Goal: Information Seeking & Learning: Learn about a topic

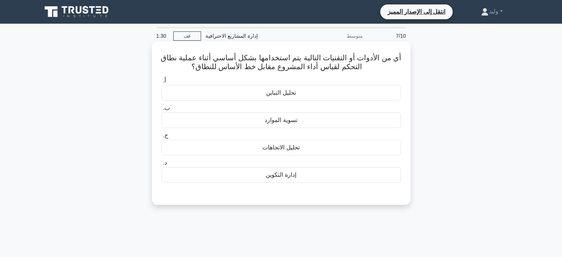
click at [355, 96] on div "تحليل التباين" at bounding box center [280, 93] width 239 height 16
click at [161, 83] on input "أ. تحليل التباين" at bounding box center [161, 80] width 0 height 5
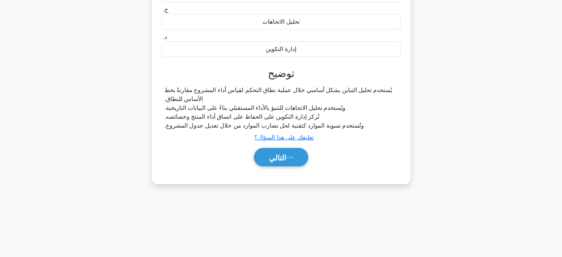
scroll to position [126, 0]
click at [283, 156] on font "التالي" at bounding box center [277, 157] width 17 height 8
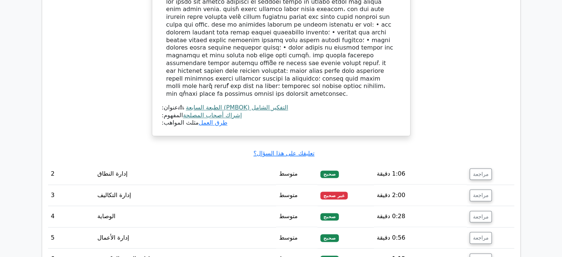
scroll to position [902, 0]
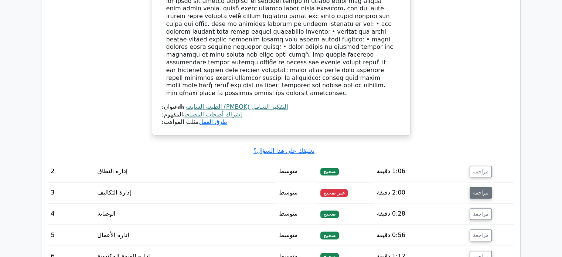
click at [477, 190] on font "مراجعة" at bounding box center [481, 193] width 16 height 6
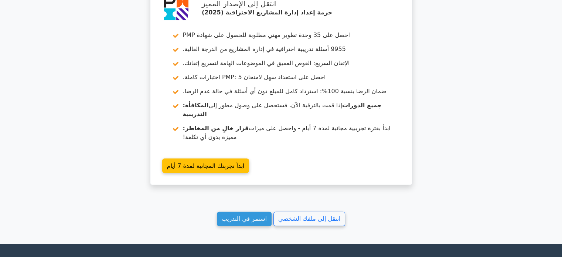
scroll to position [1590, 0]
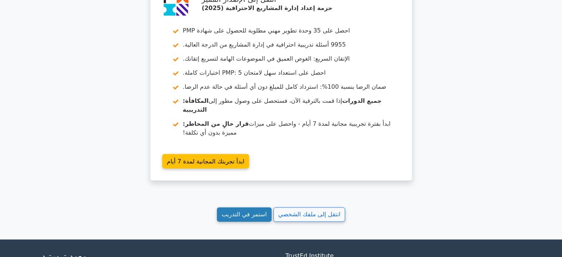
click at [246, 211] on font "استمر في التدريب" at bounding box center [244, 214] width 45 height 7
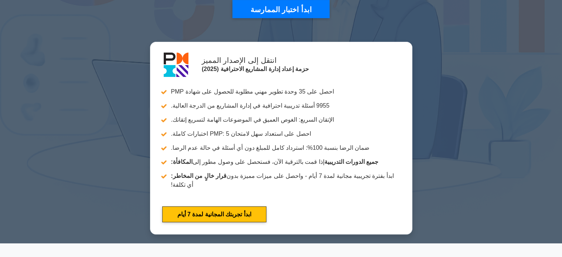
scroll to position [191, 0]
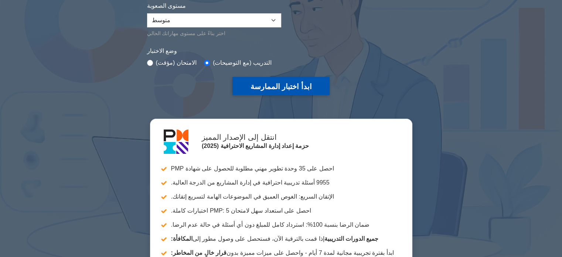
click at [299, 82] on font "ابدأ اختبار الممارسة" at bounding box center [280, 86] width 61 height 8
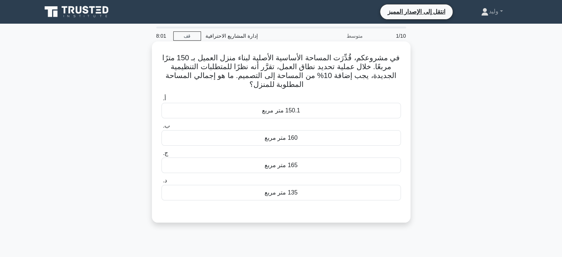
click at [350, 162] on div "165 متر مربع" at bounding box center [280, 165] width 239 height 16
click at [161, 156] on input "ج. 165 متر مربع" at bounding box center [161, 153] width 0 height 5
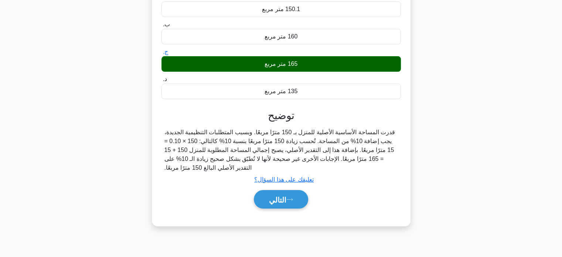
scroll to position [102, 0]
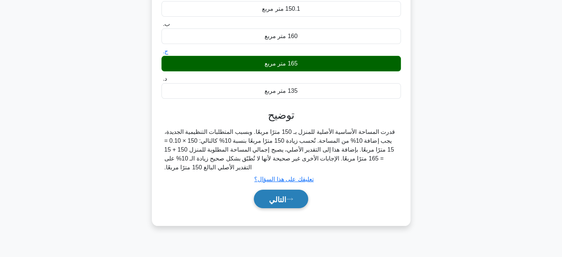
click at [286, 199] on font "التالي" at bounding box center [277, 199] width 17 height 8
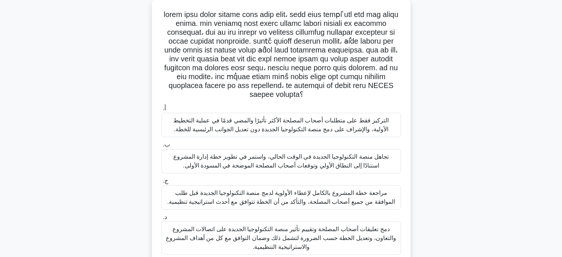
scroll to position [45, 0]
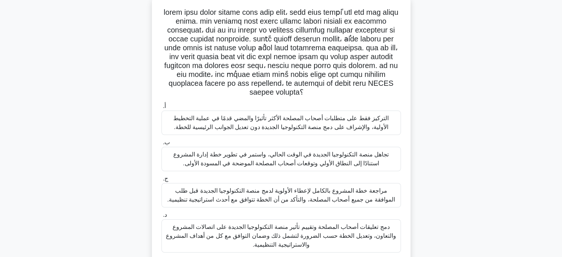
click at [285, 239] on font "دمج تعليقات أصحاب المصلحة وتقييم تأثير منصة التكنولوجيا الجديدة على اتصالات الم…" at bounding box center [281, 236] width 230 height 24
click at [161, 217] on input "د. دمج تعليقات أصحاب المصلحة وتقييم تأثير منصة التكنولوجيا الجديدة على اتصالات …" at bounding box center [161, 214] width 0 height 5
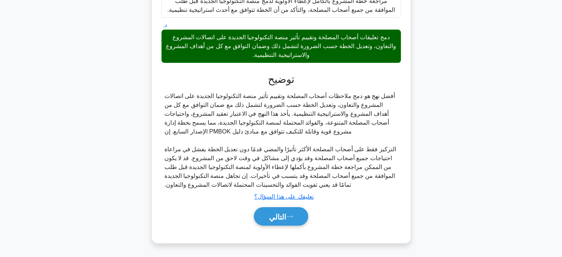
scroll to position [235, 0]
click at [272, 209] on button "التالي" at bounding box center [281, 216] width 54 height 19
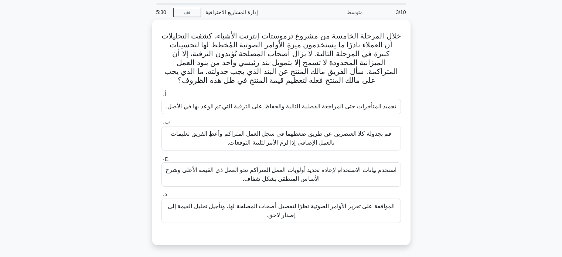
scroll to position [23, 0]
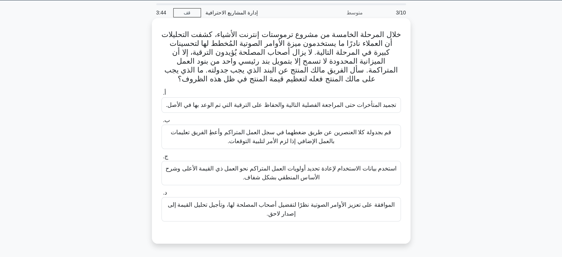
click at [349, 181] on font "استخدم بيانات الاستخدام لإعادة تحديد أولويات العمل المتراكم نحو العمل ذي القيمة…" at bounding box center [281, 173] width 233 height 18
click at [161, 159] on input "ج. استخدم بيانات الاستخدام لإعادة تحديد أولويات العمل المتراكم نحو العمل ذي الق…" at bounding box center [161, 156] width 0 height 5
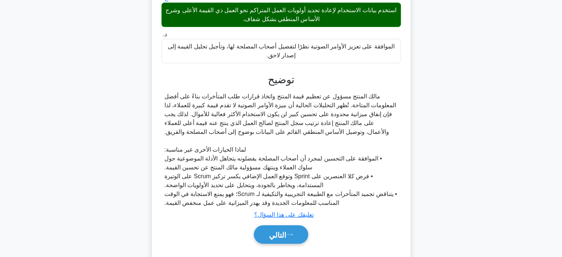
scroll to position [200, 0]
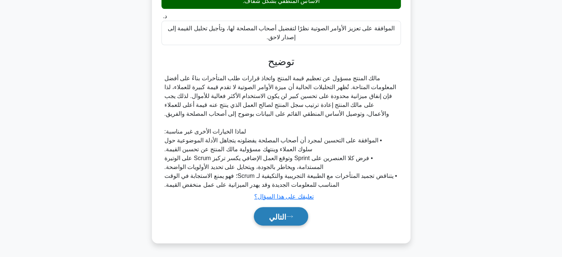
click at [293, 218] on icon at bounding box center [289, 216] width 7 height 4
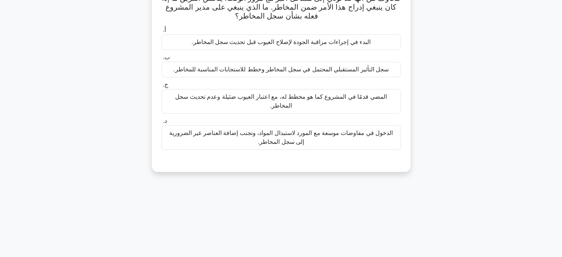
scroll to position [61, 0]
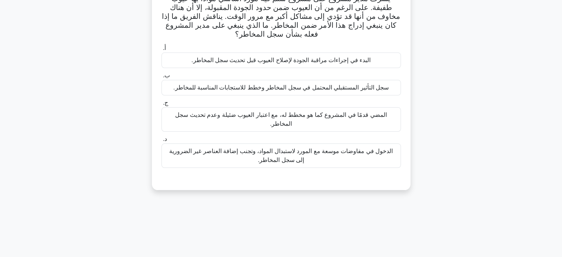
click at [293, 218] on div "3:31 قف إدارة المشاريع الاحترافية متوسط 4/10 يشرف مدير مشروع على مشروع سلّم فيه…" at bounding box center [281, 151] width 488 height 370
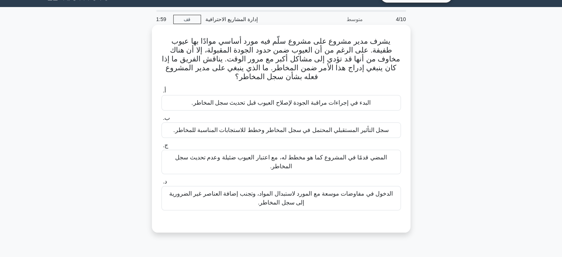
click at [347, 129] on font "سجل التأثير المستقبلي المحتمل في سجل المخاطر وخطط للاستجابات المناسبة للمخاطر." at bounding box center [280, 130] width 215 height 6
click at [161, 120] on input "ب. سجل التأثير المستقبلي المحتمل في سجل المخاطر وخطط للاستجابات المناسبة للمخاط…" at bounding box center [161, 118] width 0 height 5
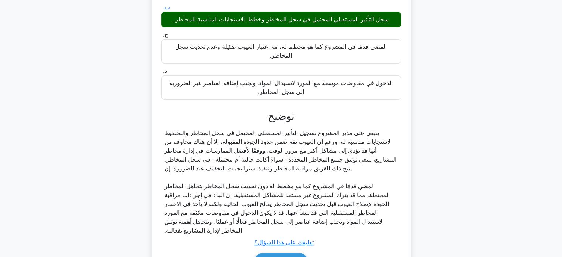
scroll to position [164, 0]
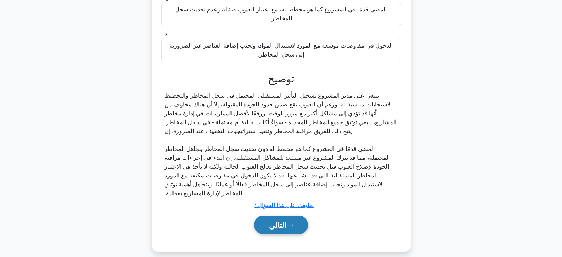
click at [275, 221] on font "التالي" at bounding box center [277, 225] width 17 height 8
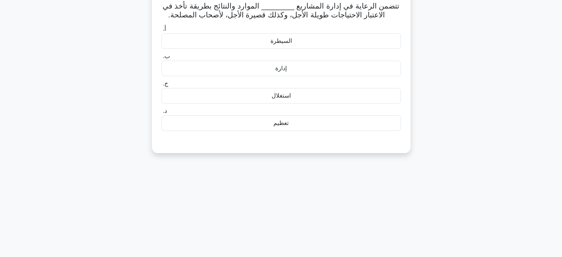
scroll to position [0, 0]
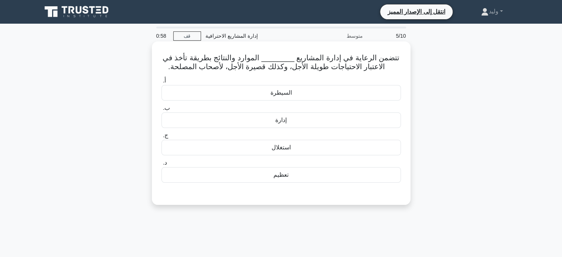
click at [307, 118] on div "إدارة" at bounding box center [280, 120] width 239 height 16
click at [161, 110] on input "ب. إدارة" at bounding box center [161, 108] width 0 height 5
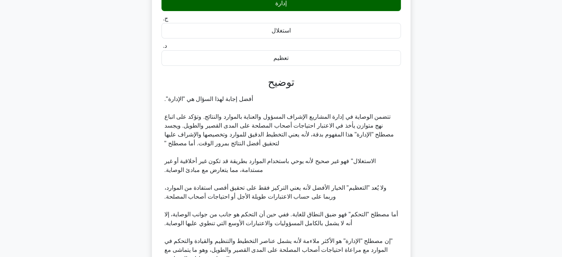
click at [307, 118] on font "تتضمن الوصاية في إدارة المشاريع الإشراف المسؤول والعناية بالموارد والنتائج. وتؤ…" at bounding box center [279, 129] width 230 height 33
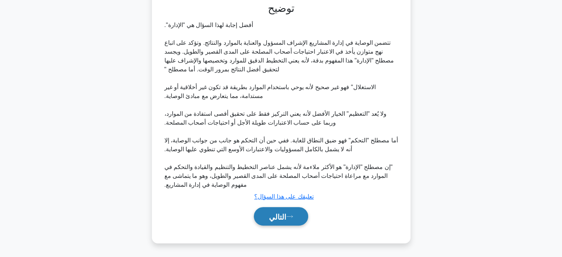
click at [281, 212] on font "التالي" at bounding box center [277, 216] width 17 height 8
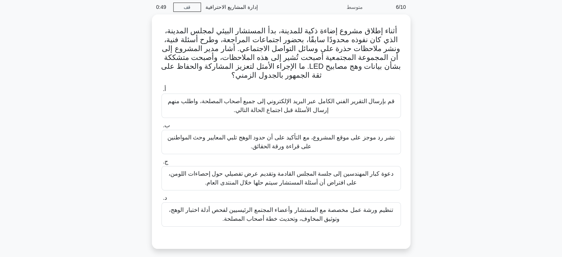
scroll to position [31, 0]
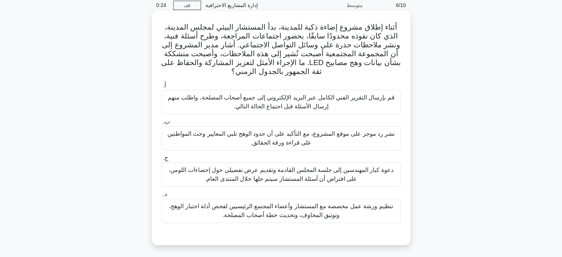
click at [304, 214] on font "تنظيم ورشة عمل مخصصة مع المستشار وأعضاء المجتمع الرئيسيين لفحص أدلة اختبار الوه…" at bounding box center [281, 210] width 224 height 15
click at [161, 197] on input "د. تنظيم ورشة عمل مخصصة مع المستشار وأعضاء المجتمع الرئيسيين لفحص أدلة اختبار ا…" at bounding box center [161, 194] width 0 height 5
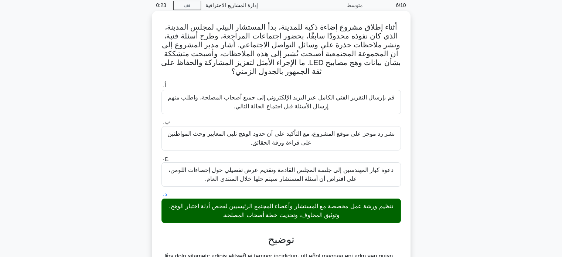
scroll to position [191, 0]
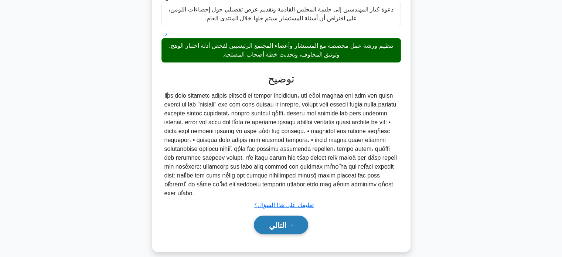
click at [301, 215] on button "التالي" at bounding box center [281, 224] width 54 height 19
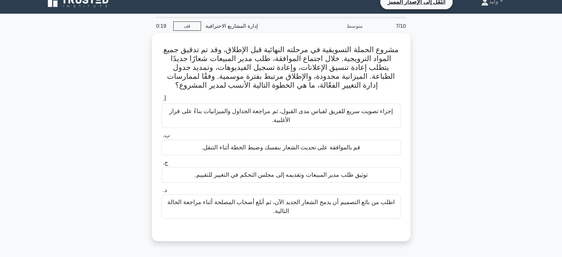
scroll to position [10, 0]
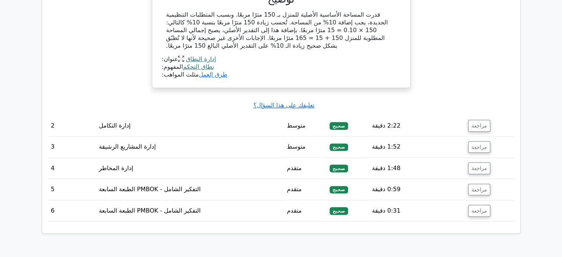
scroll to position [789, 0]
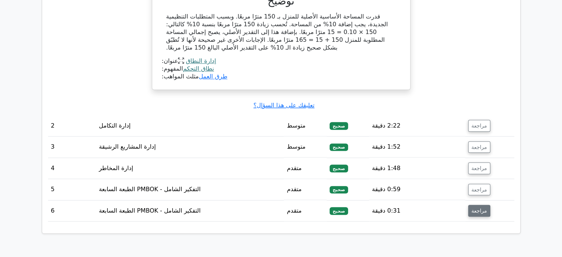
click at [469, 205] on button "مراجعة" at bounding box center [479, 211] width 22 height 12
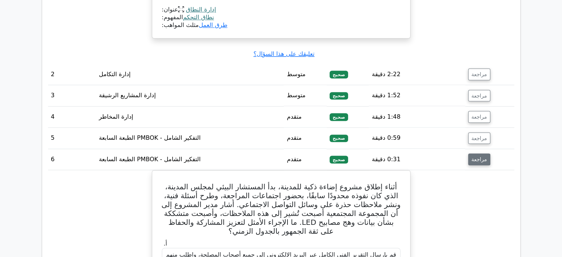
scroll to position [816, 0]
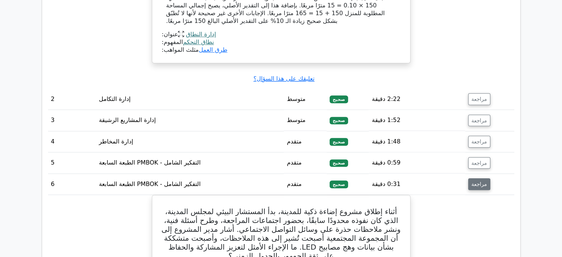
click at [480, 178] on button "مراجعة" at bounding box center [479, 184] width 22 height 12
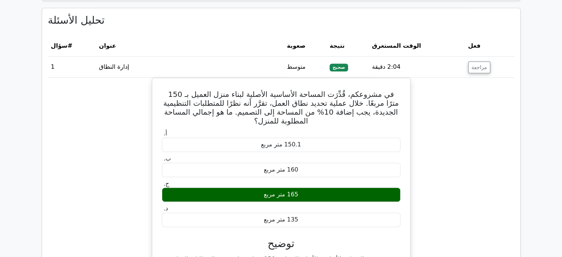
scroll to position [548, 0]
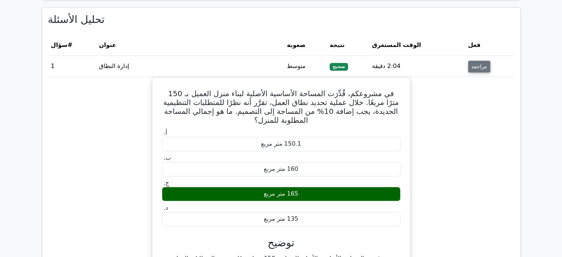
click at [476, 64] on font "مراجعة" at bounding box center [479, 67] width 16 height 6
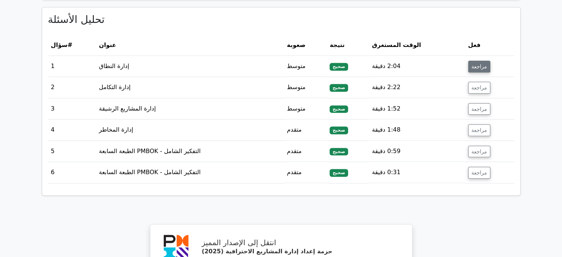
click at [476, 64] on font "مراجعة" at bounding box center [479, 67] width 16 height 6
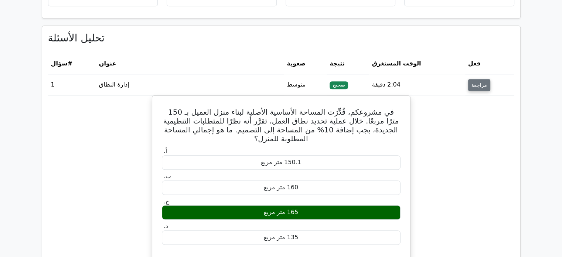
scroll to position [529, 0]
click at [476, 82] on font "مراجعة" at bounding box center [479, 85] width 16 height 6
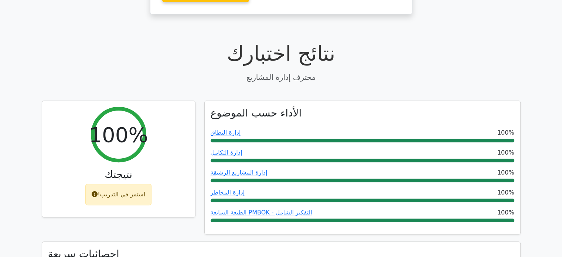
scroll to position [215, 0]
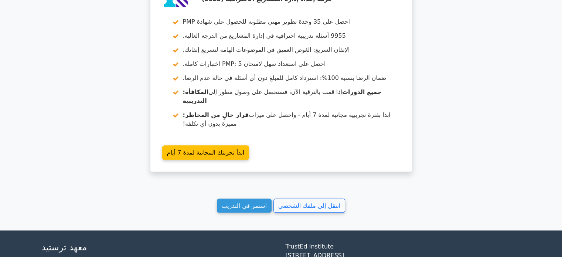
scroll to position [800, 0]
click at [253, 202] on font "استمر في التدريب" at bounding box center [244, 205] width 45 height 7
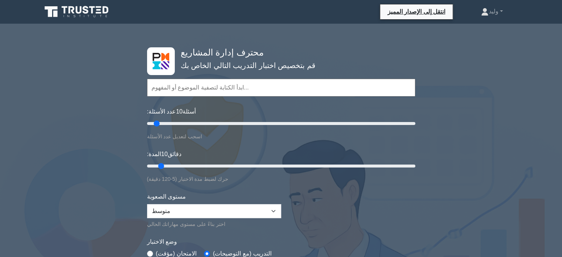
scroll to position [96, 0]
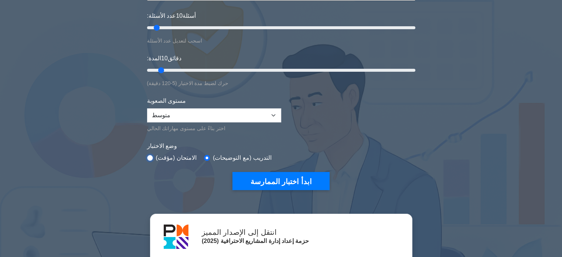
click at [149, 156] on input "radio" at bounding box center [150, 158] width 6 height 6
radio input "true"
click at [204, 155] on input "radio" at bounding box center [207, 158] width 6 height 6
radio input "true"
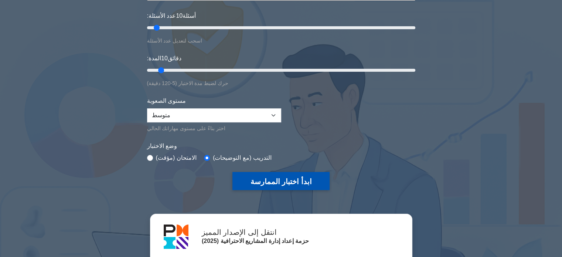
click at [273, 177] on font "ابدأ اختبار الممارسة" at bounding box center [280, 181] width 61 height 8
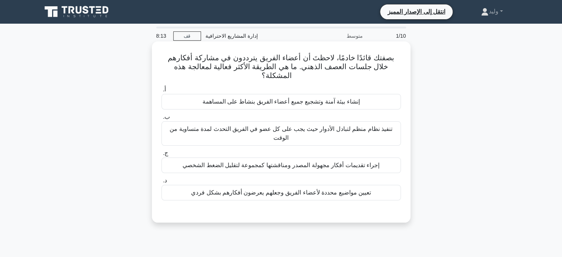
click at [375, 94] on div "إنشاء بيئة آمنة وتشجيع جميع أعضاء الفريق بنشاط على المساهمة" at bounding box center [280, 102] width 239 height 16
click at [161, 92] on input "أ. إنشاء بيئة آمنة وتشجيع جميع أعضاء الفريق بنشاط على المساهمة" at bounding box center [161, 89] width 0 height 5
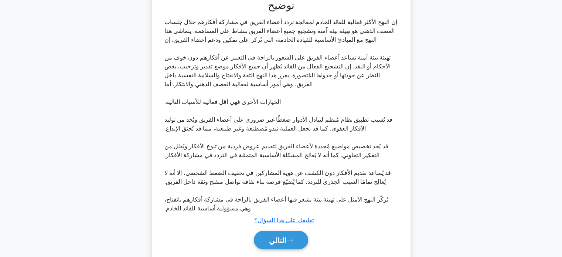
scroll to position [227, 0]
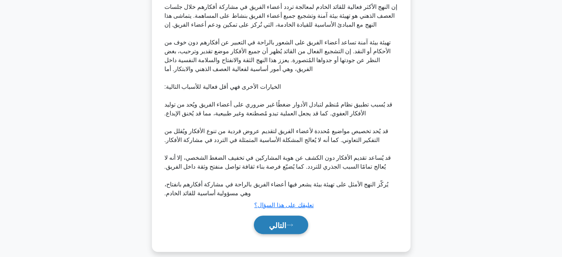
click at [292, 215] on button "التالي" at bounding box center [281, 224] width 54 height 19
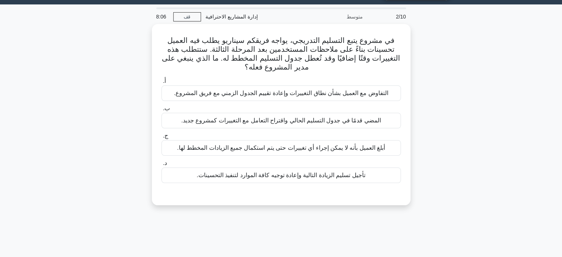
scroll to position [17, 0]
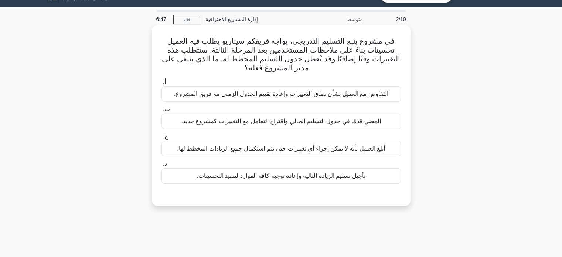
click at [372, 171] on div "تأجيل تسليم الزيادة التالية وإعادة توجيه كافة الموارد لتنفيذ التحسينات." at bounding box center [280, 176] width 239 height 16
click at [161, 166] on input "د. تأجيل تسليم الزيادة التالية وإعادة توجيه كافة الموارد لتنفيذ التحسينات." at bounding box center [161, 163] width 0 height 5
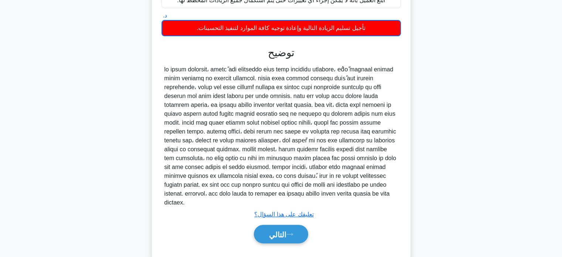
scroll to position [174, 0]
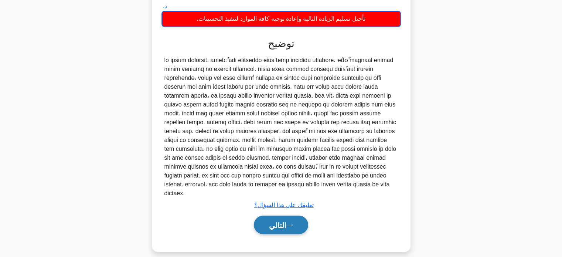
click at [289, 223] on icon at bounding box center [289, 225] width 7 height 4
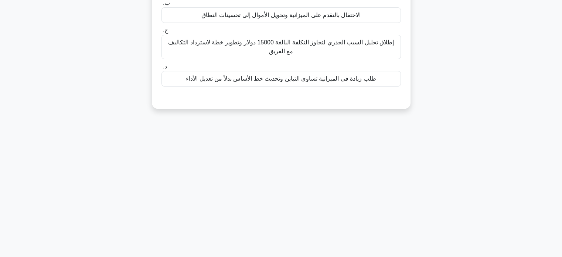
click at [289, 217] on div "6:31 قف إدارة المشاريع الاحترافية متوسط 3/10 في منتصف عملية نقل مركز البيانات، …" at bounding box center [281, 69] width 488 height 370
drag, startPoint x: 289, startPoint y: 217, endPoint x: 266, endPoint y: 191, distance: 34.5
click at [266, 191] on div "6:29 قف إدارة المشاريع الاحترافية متوسط 3/10 في منتصف عملية نقل مركز البيانات، …" at bounding box center [281, 69] width 488 height 370
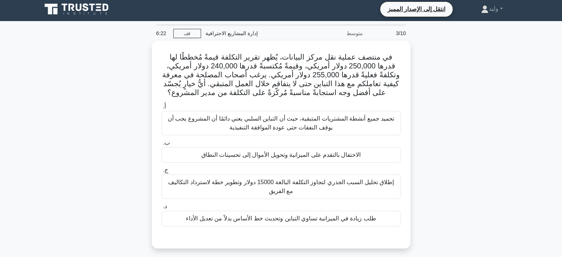
scroll to position [2, 0]
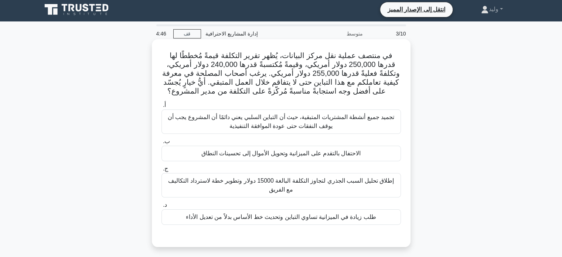
click at [377, 185] on font "إطلاق تحليل السبب الجذري لتجاوز التكلفة البالغة 15000 دولار وتطوير خطة لاسترداد…" at bounding box center [281, 185] width 233 height 18
click at [161, 171] on input "ج. إطلاق تحليل السبب الجذري لتجاوز التكلفة البالغة 15000 دولار وتطوير خطة لاستر…" at bounding box center [161, 168] width 0 height 5
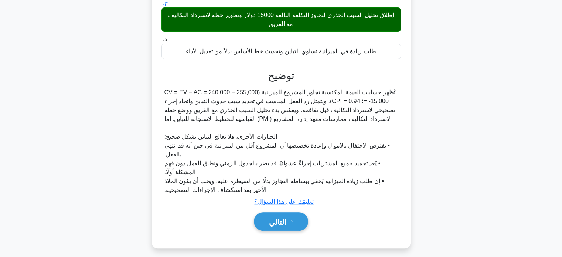
scroll to position [173, 0]
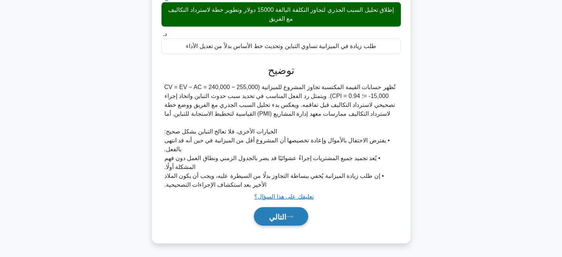
click at [290, 215] on icon at bounding box center [289, 216] width 7 height 4
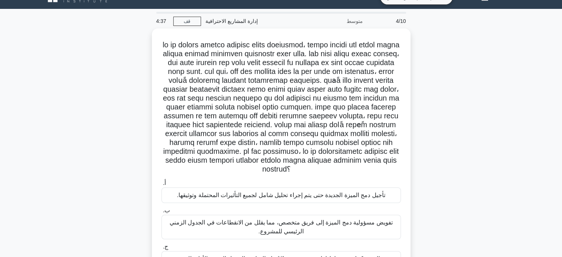
scroll to position [14, 0]
